Goal: Check status: Check status

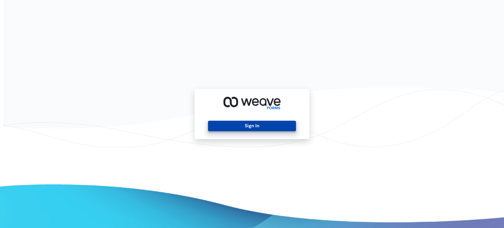
click at [250, 121] on button "Sign In" at bounding box center [252, 126] width 88 height 11
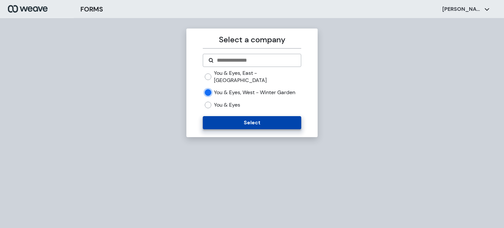
click at [238, 126] on button "Select" at bounding box center [252, 122] width 98 height 13
